Goal: Information Seeking & Learning: Find contact information

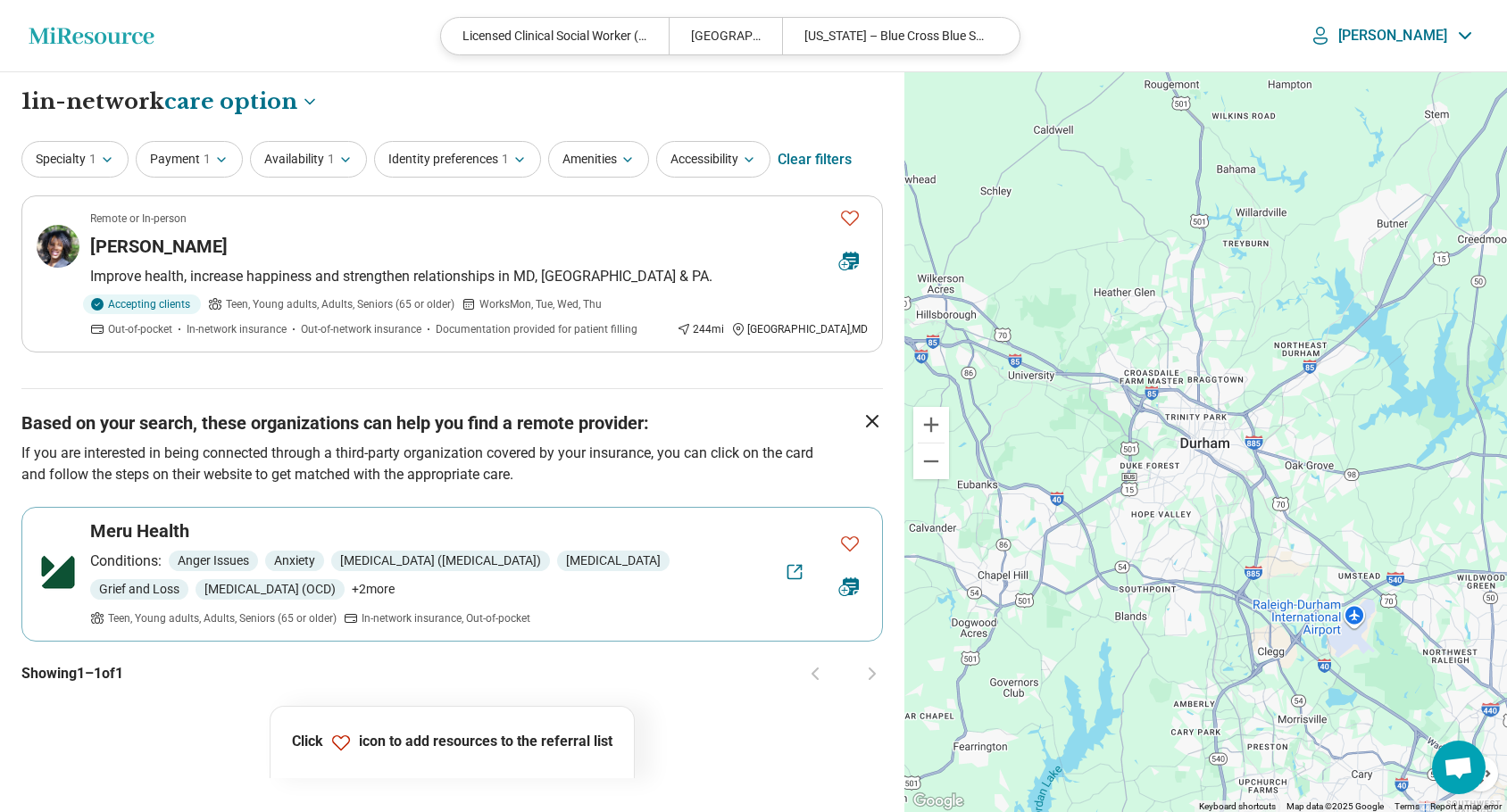
select select "***"
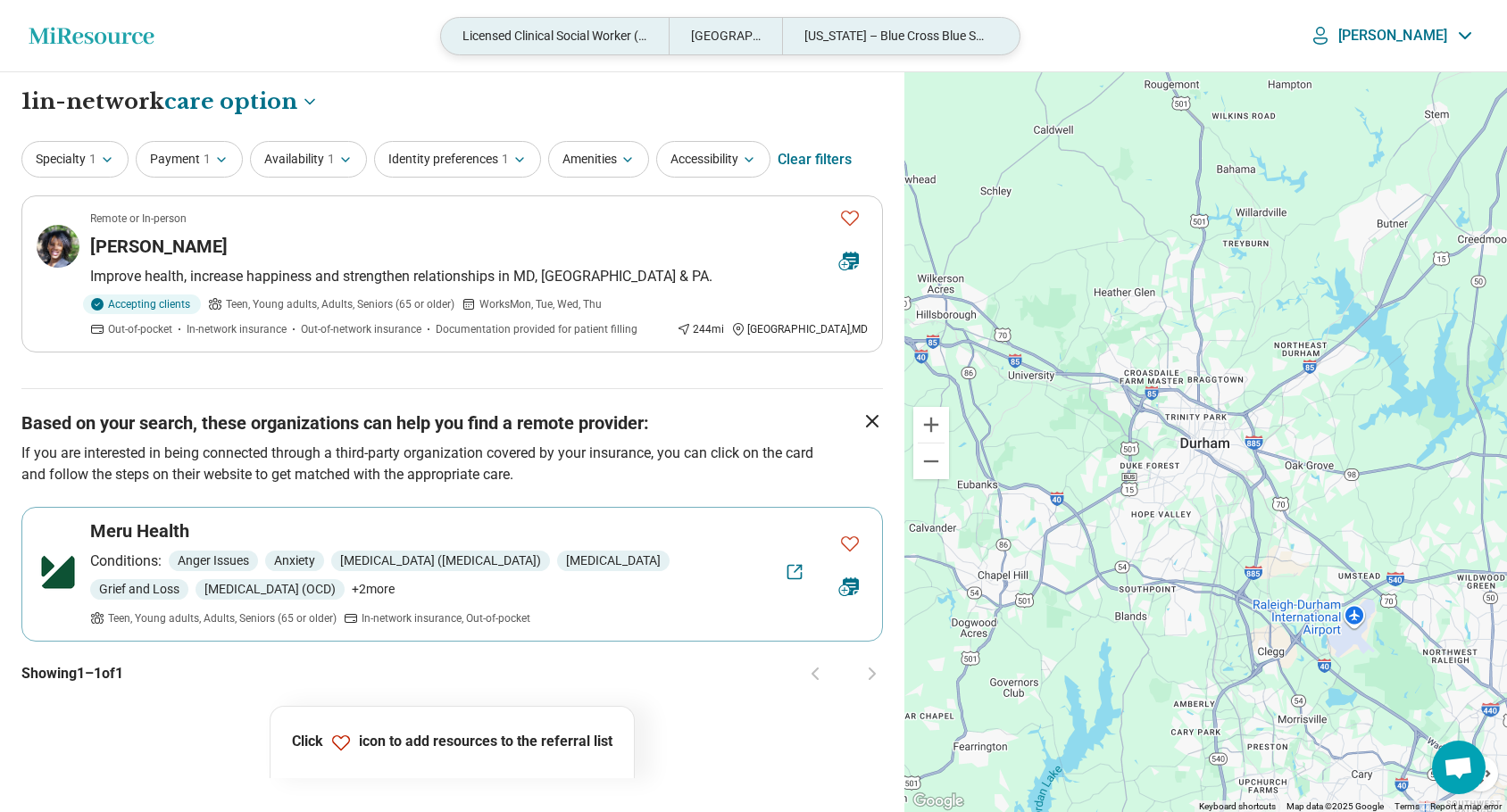
click at [984, 37] on div "[US_STATE] – Blue Cross Blue Shield" at bounding box center [895, 36] width 226 height 37
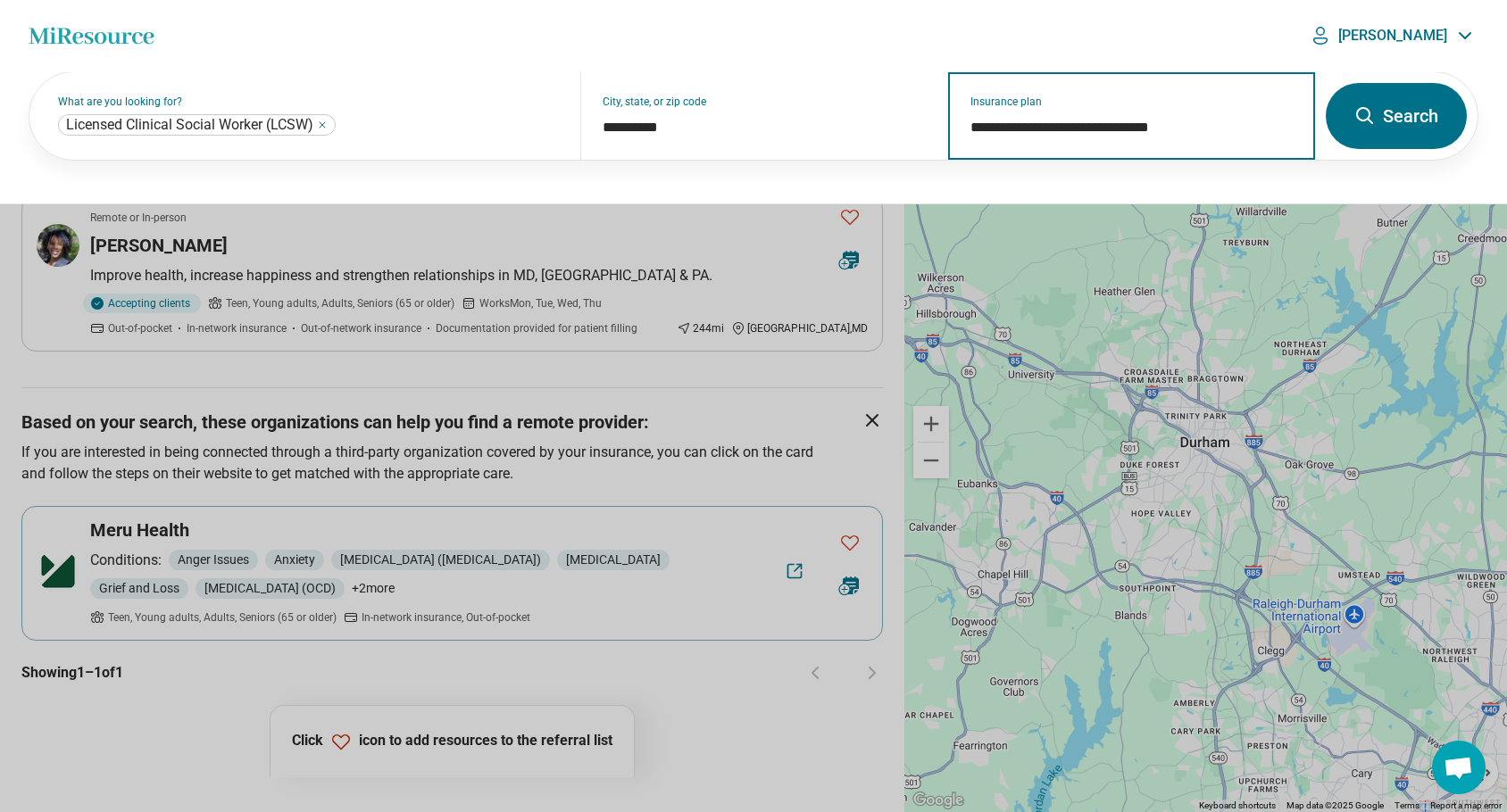
click at [1218, 122] on input "**********" at bounding box center [1132, 127] width 324 height 21
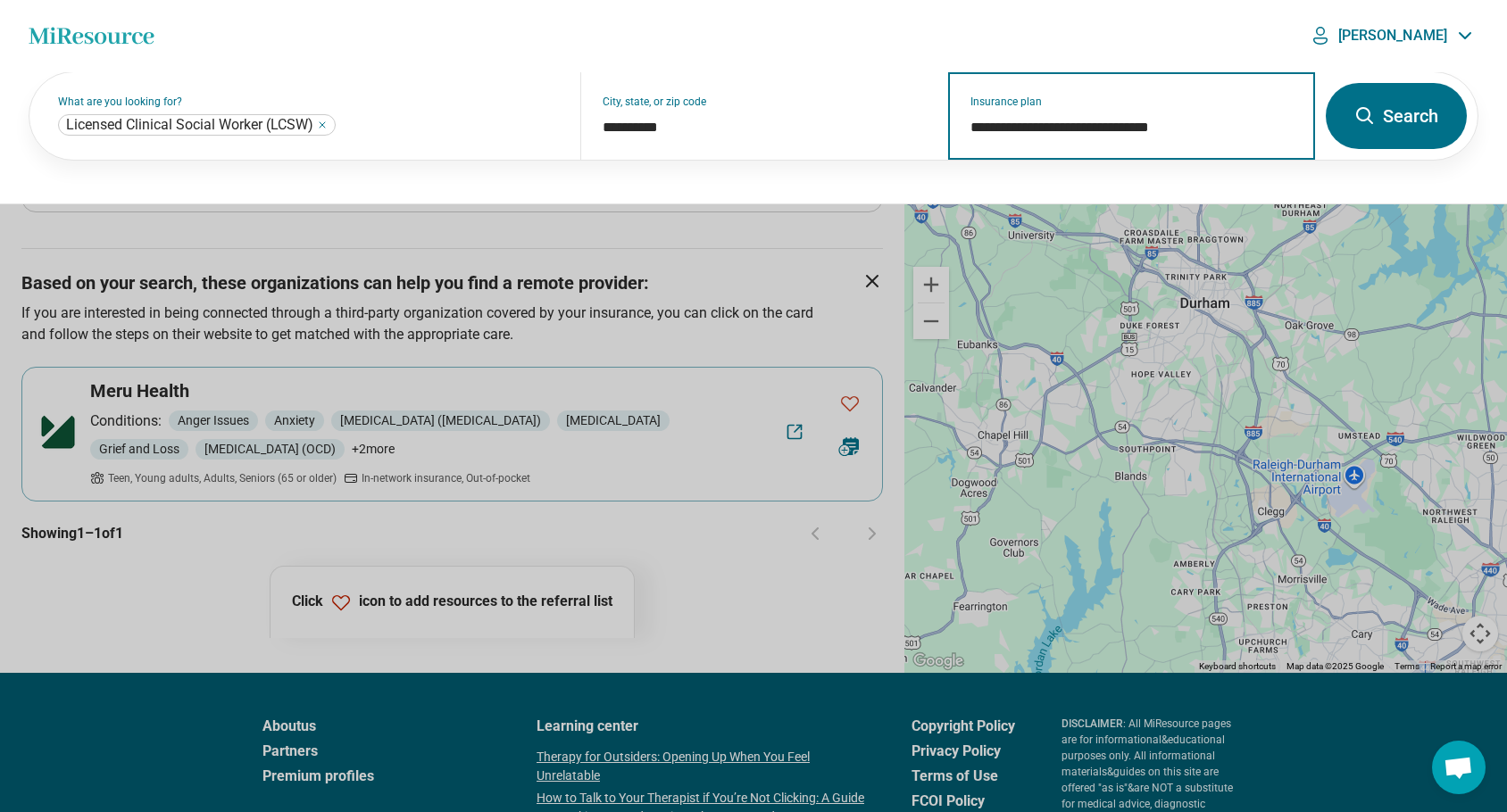
scroll to position [141, 0]
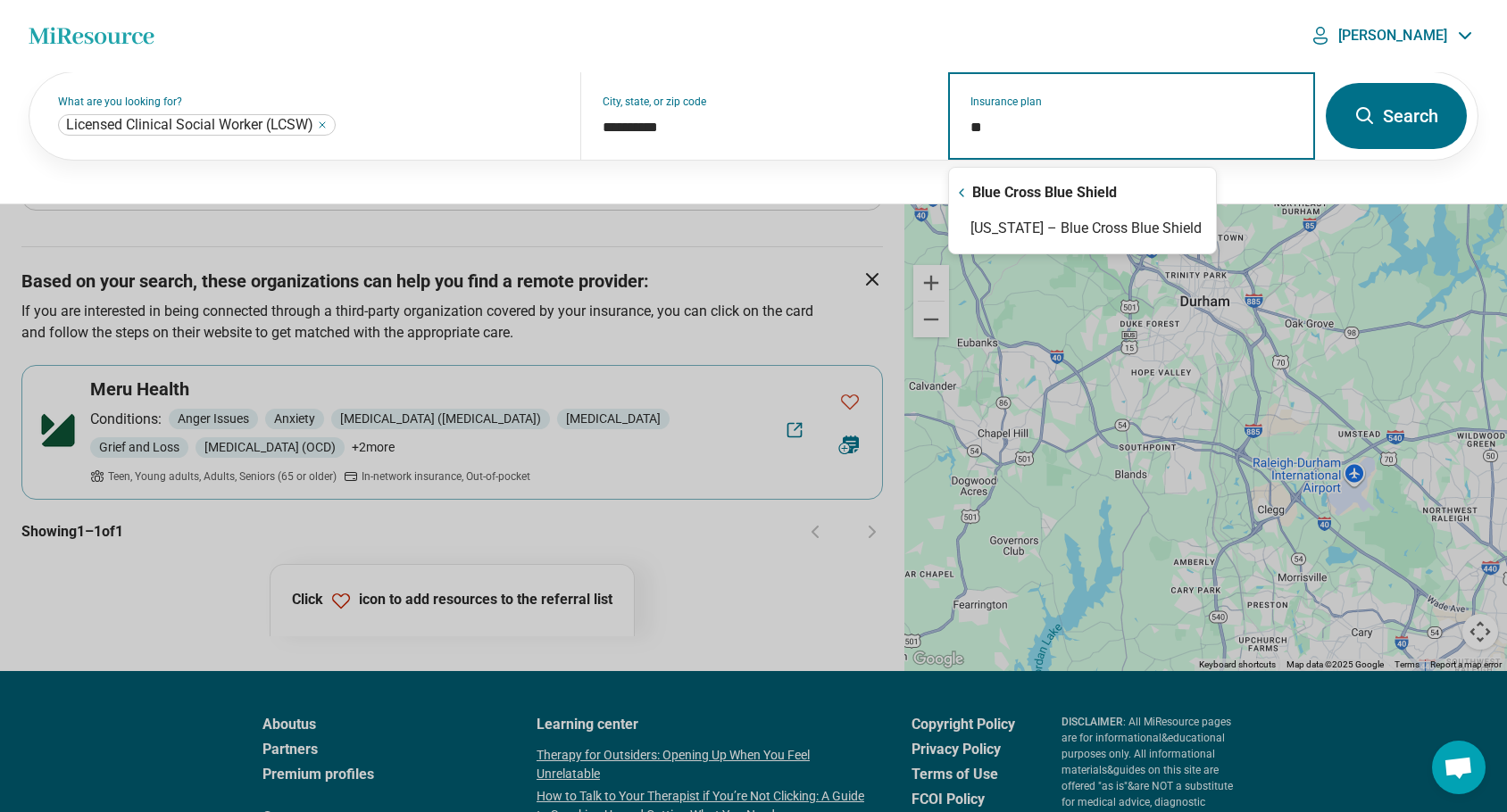
type input "*"
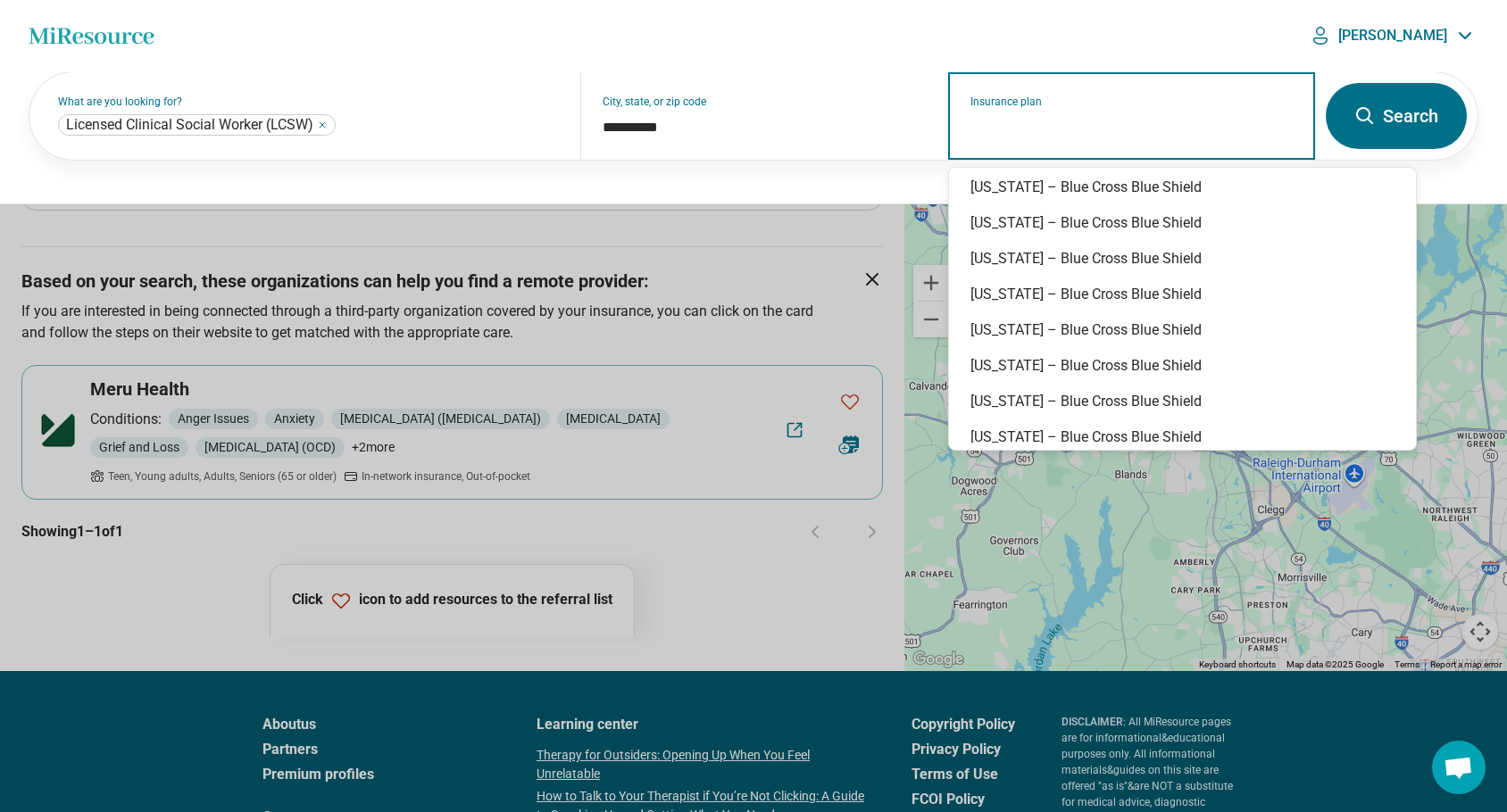
scroll to position [222, 0]
click at [1064, 291] on div "[US_STATE] – Blue Cross Blue Shield" at bounding box center [1182, 292] width 467 height 36
type input "**********"
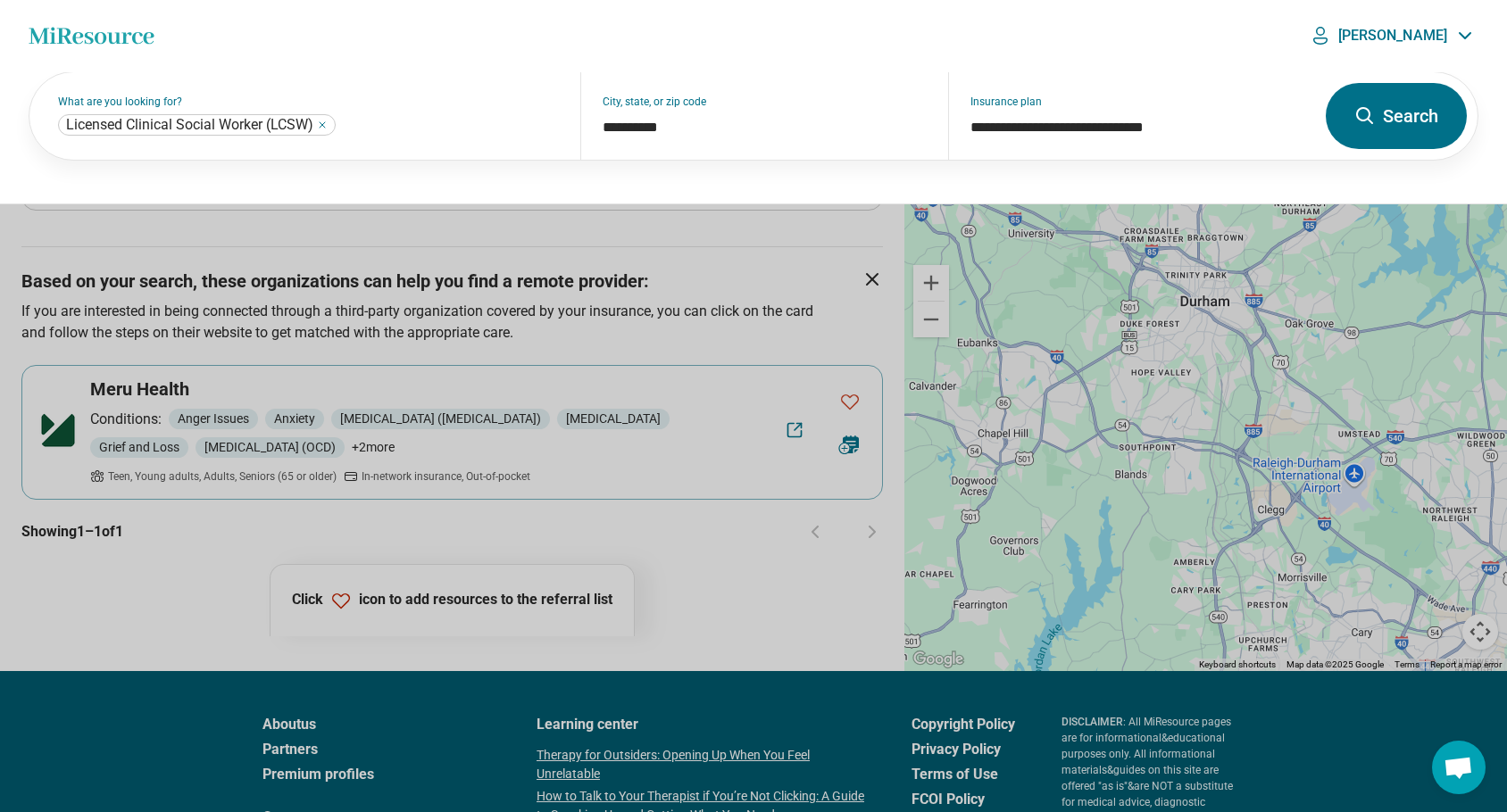
click at [1387, 120] on button "Search" at bounding box center [1397, 116] width 141 height 66
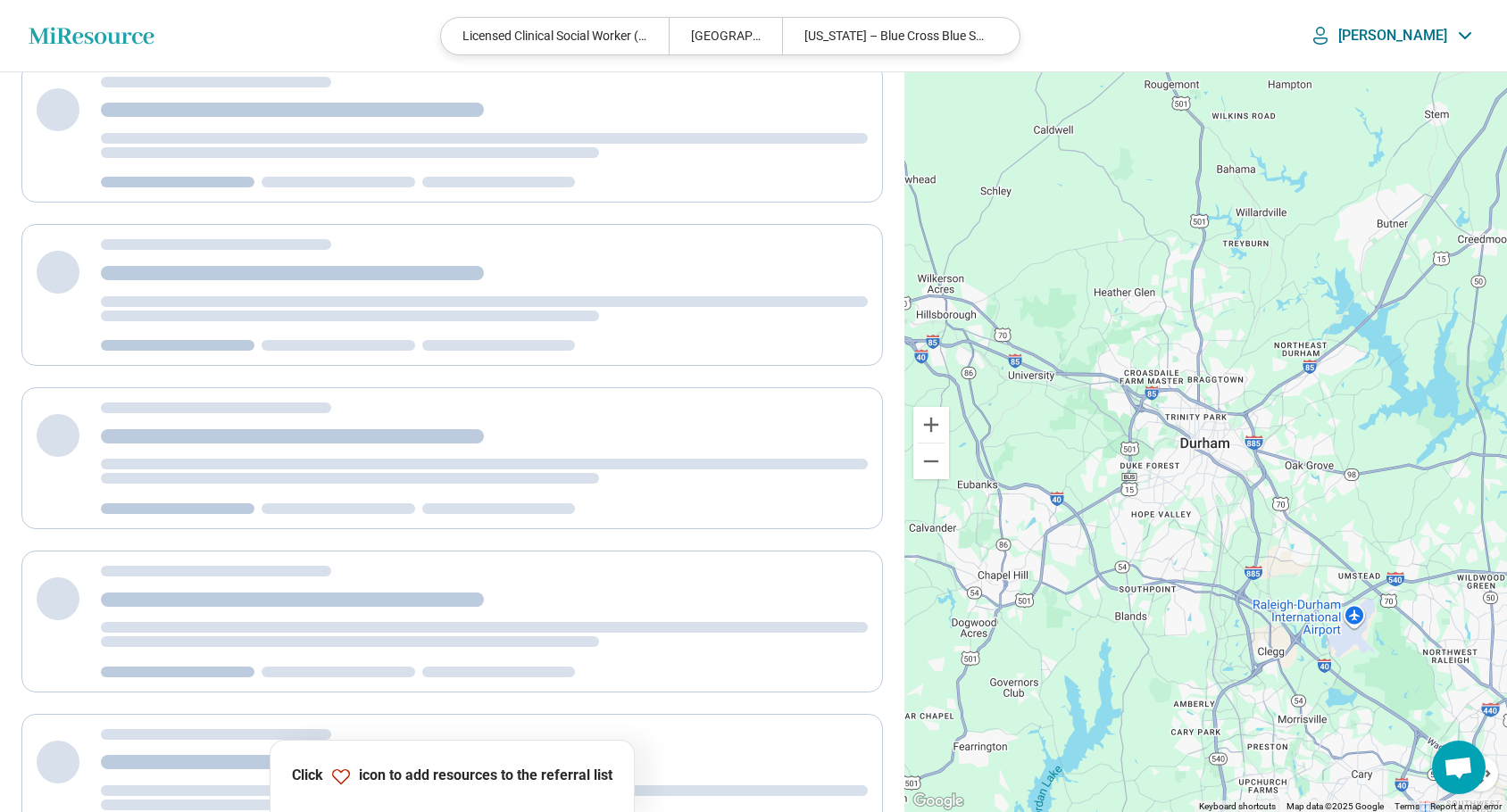
scroll to position [0, 0]
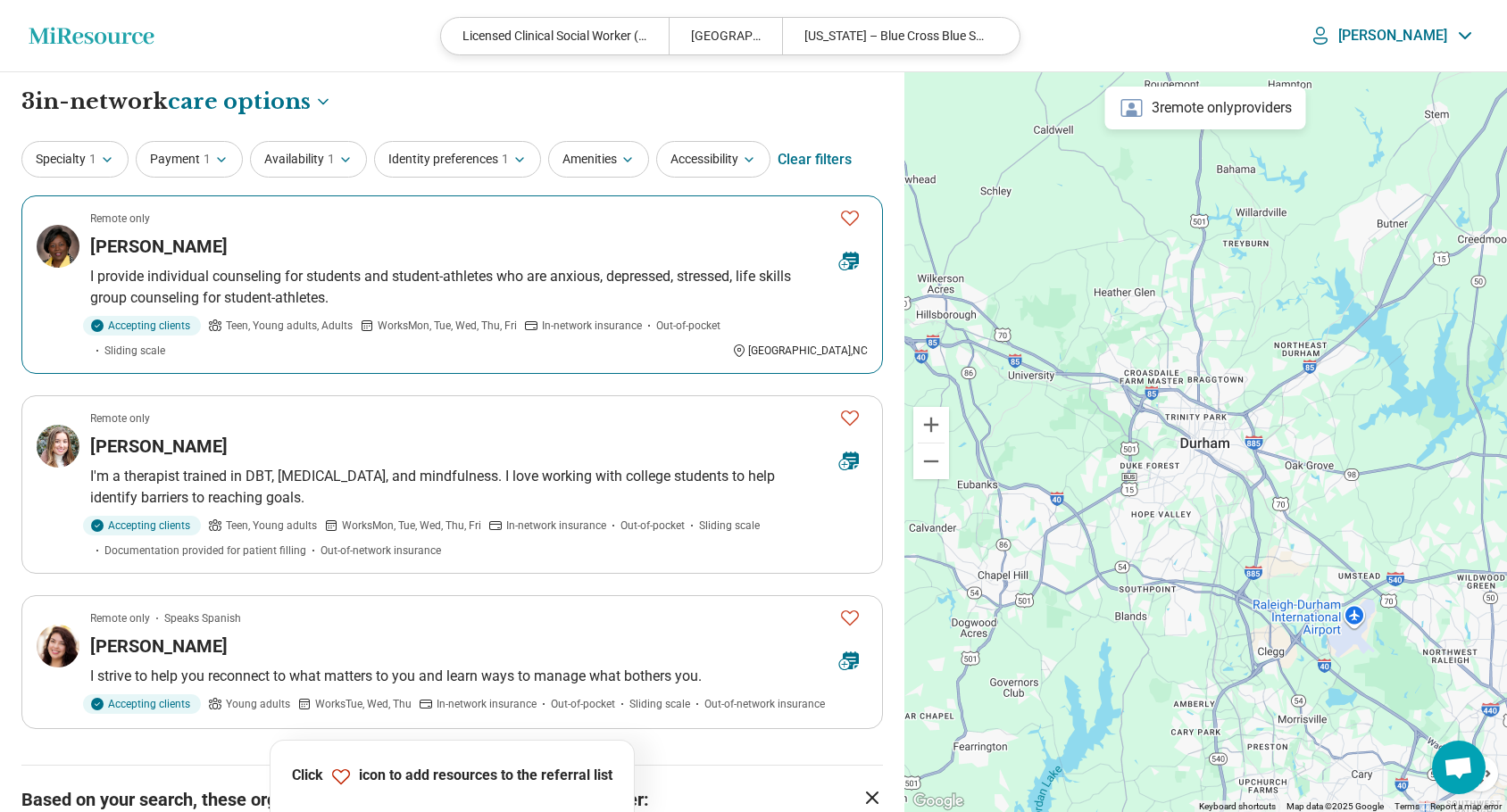
click at [845, 218] on icon "Favorite" at bounding box center [850, 217] width 21 height 21
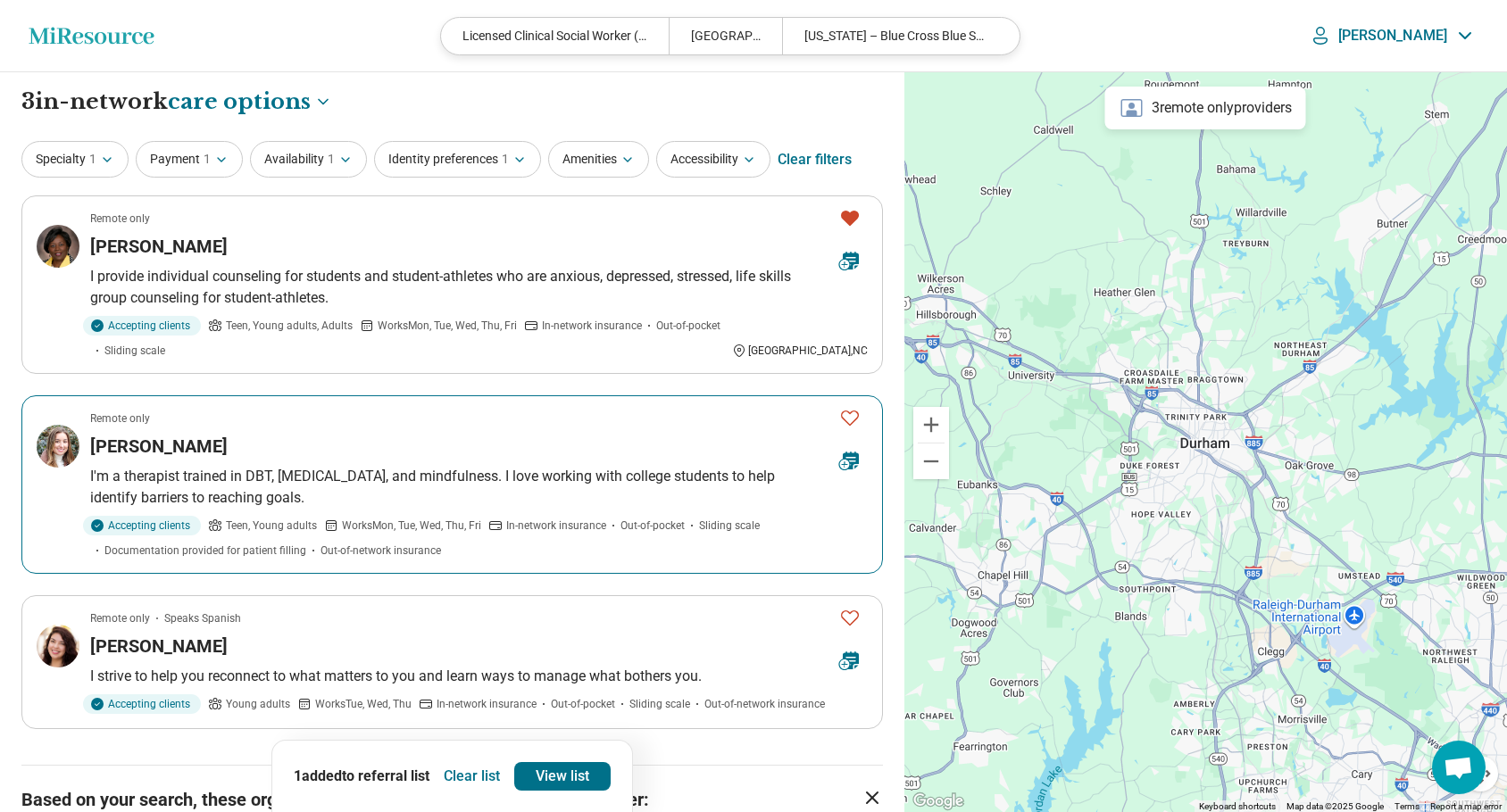
click at [853, 419] on icon "Favorite" at bounding box center [850, 417] width 21 height 21
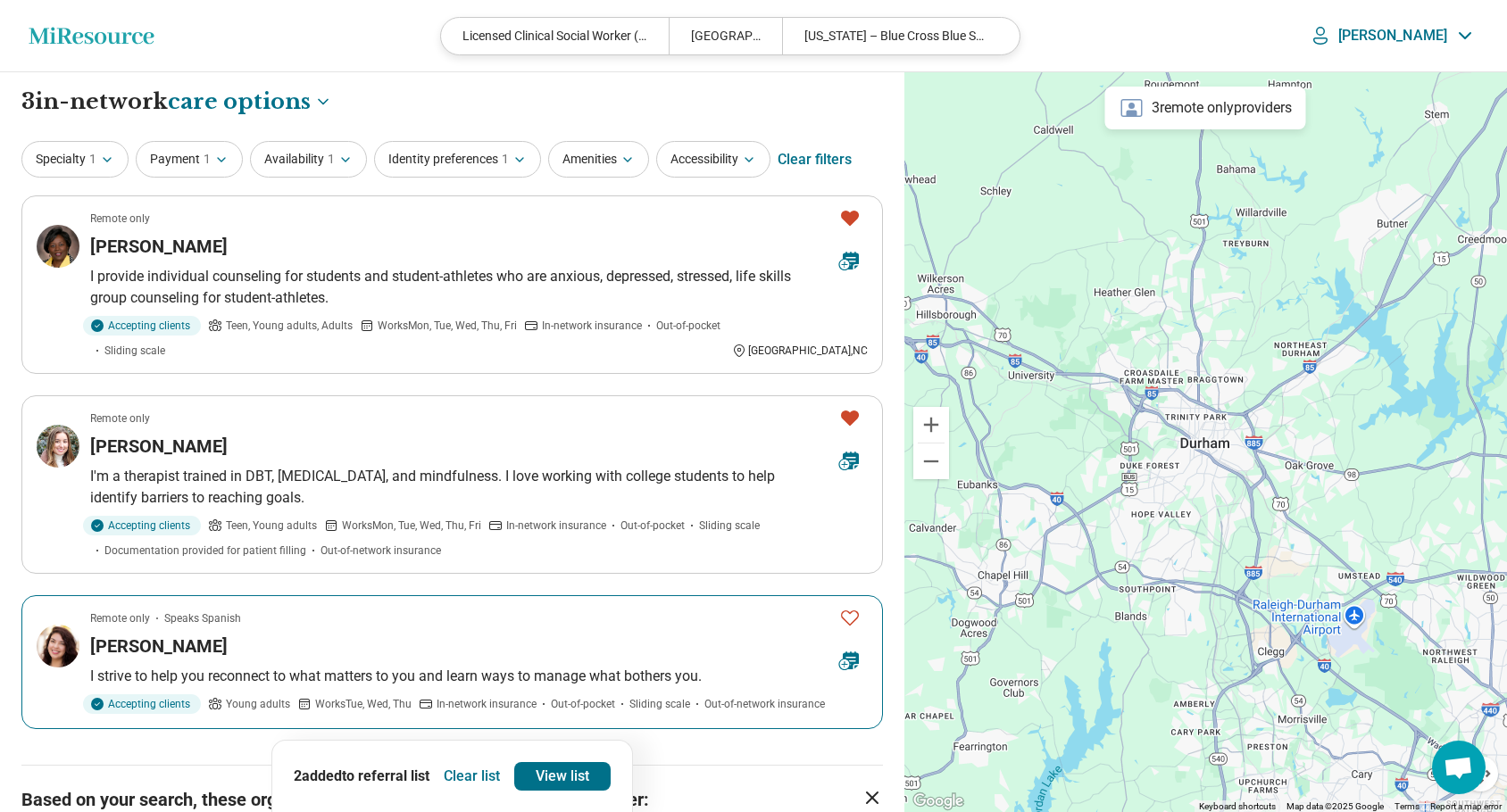
click at [852, 615] on icon "Favorite" at bounding box center [850, 617] width 21 height 21
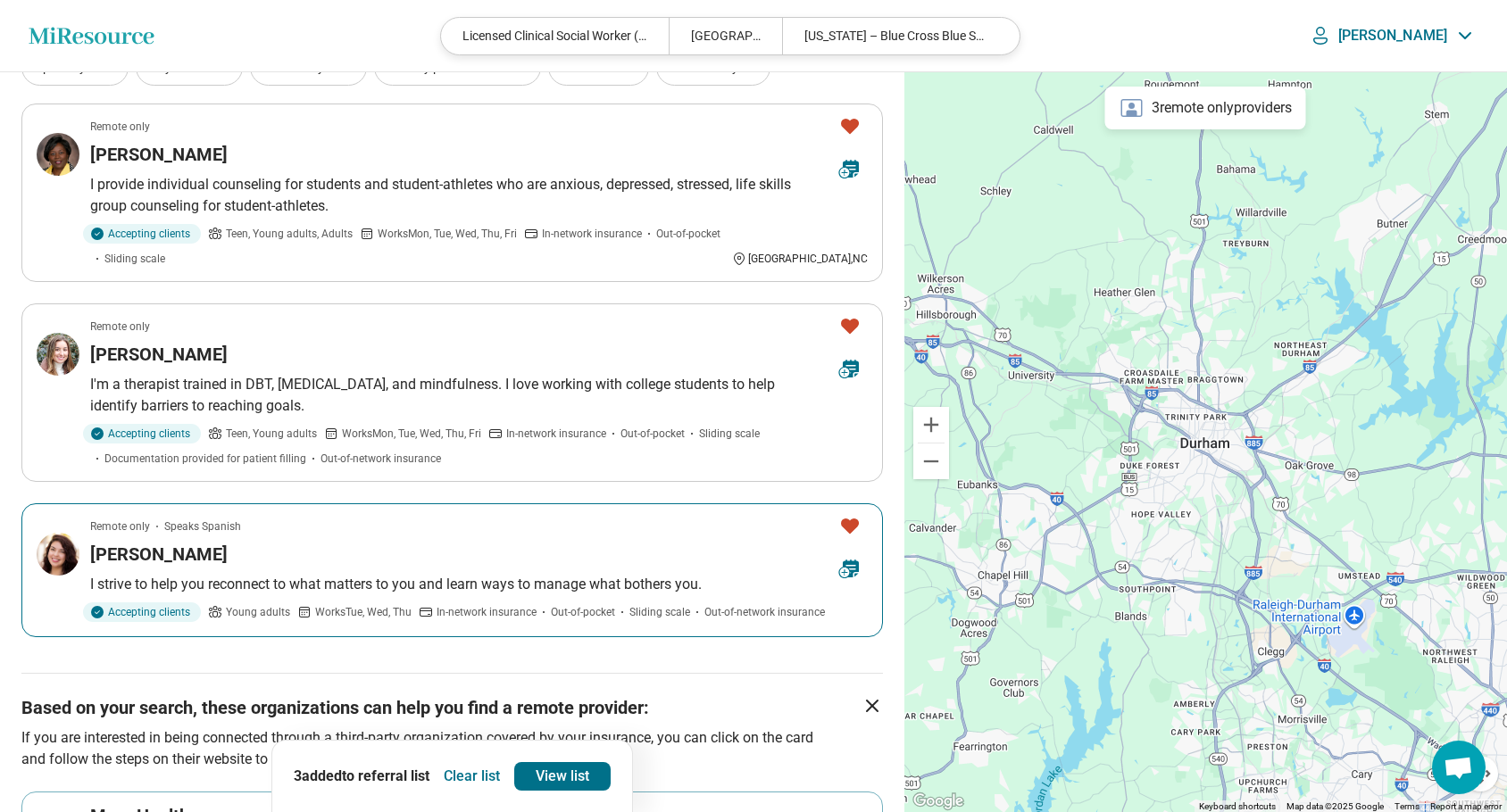
scroll to position [93, 0]
click at [566, 778] on link "View list" at bounding box center [562, 776] width 96 height 28
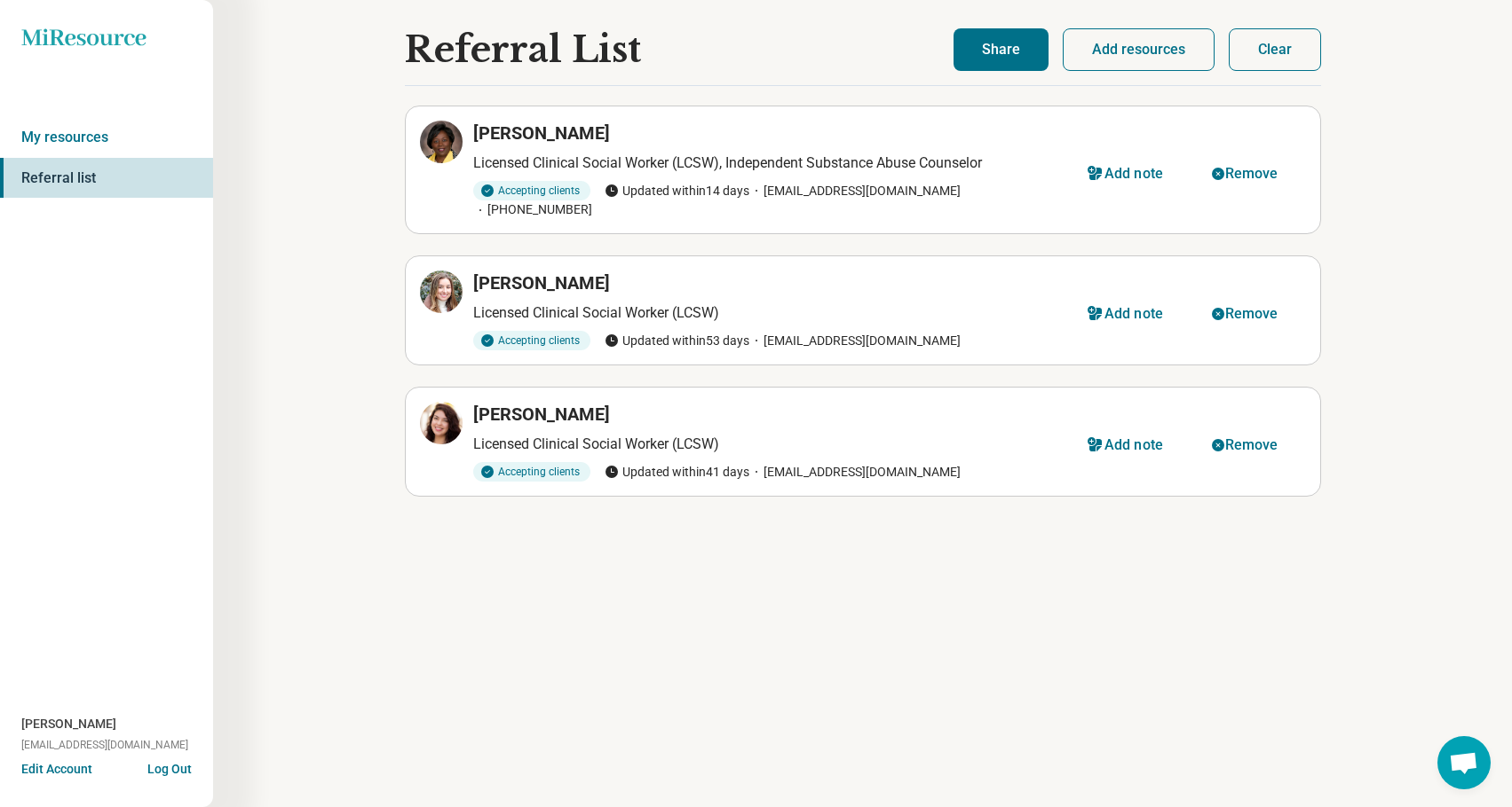
click at [1023, 48] on button "Share" at bounding box center [1001, 49] width 95 height 43
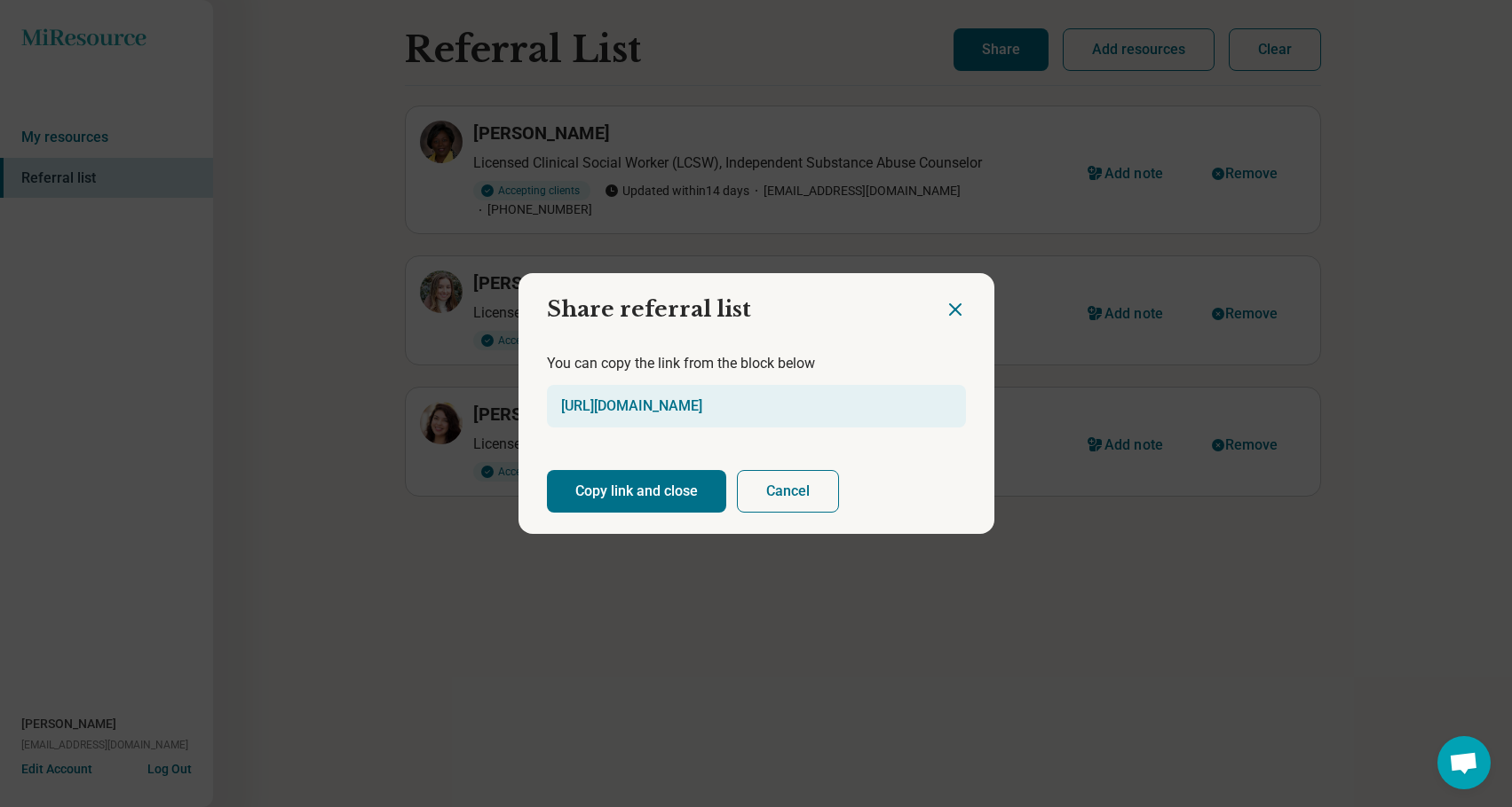
click at [610, 489] on button "Copy link and close" at bounding box center [636, 491] width 180 height 43
